Goal: Contribute content

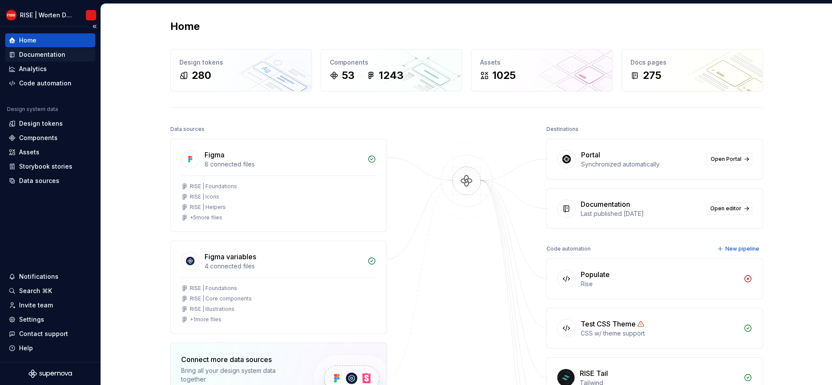
click at [62, 54] on div "Documentation" at bounding box center [42, 54] width 46 height 9
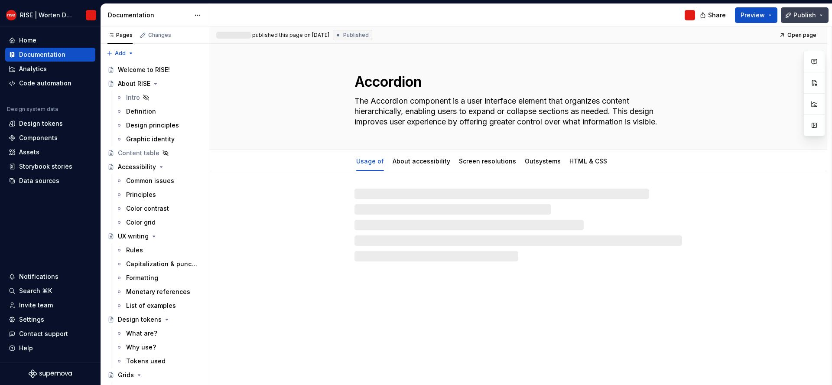
click at [819, 19] on button "Publish" at bounding box center [805, 15] width 48 height 16
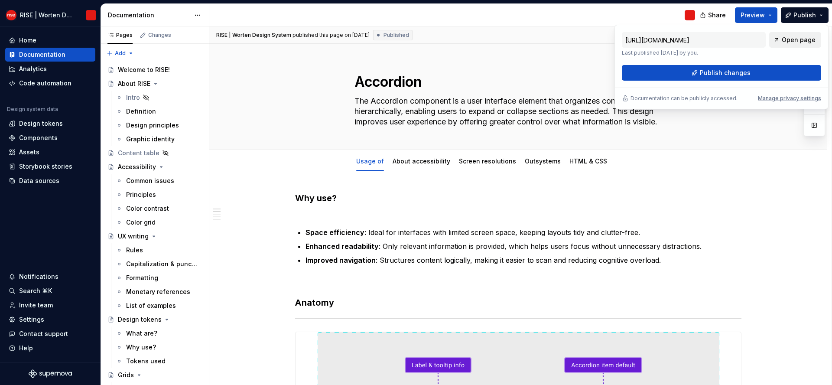
click at [808, 39] on span "Open page" at bounding box center [799, 40] width 34 height 9
type textarea "*"
